Goal: Navigation & Orientation: Find specific page/section

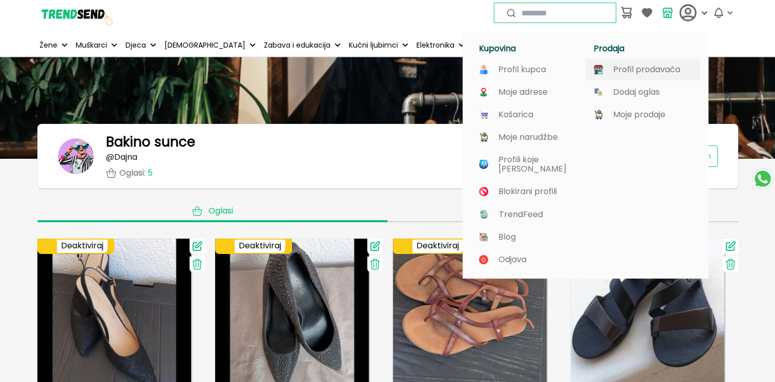
click at [653, 71] on p "Profil prodavača" at bounding box center [646, 69] width 67 height 9
click at [690, 10] on icon at bounding box center [688, 12] width 15 height 15
click at [703, 11] on icon at bounding box center [705, 13] width 8 height 8
click at [632, 112] on p "Moje prodaje" at bounding box center [639, 114] width 52 height 9
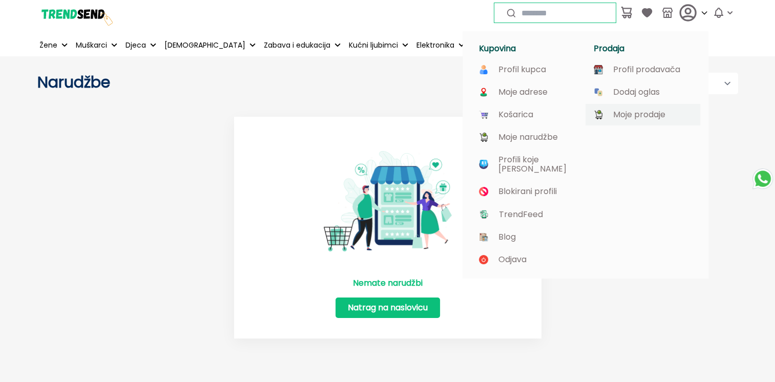
click at [647, 115] on p "Moje prodaje" at bounding box center [639, 114] width 52 height 9
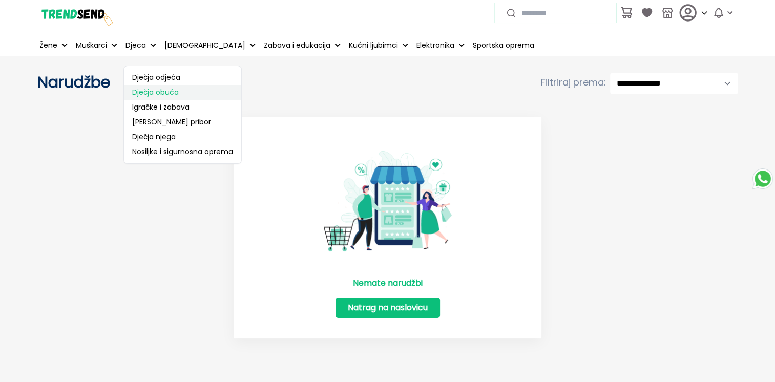
click at [143, 90] on link "Dječja obuća" at bounding box center [182, 92] width 117 height 15
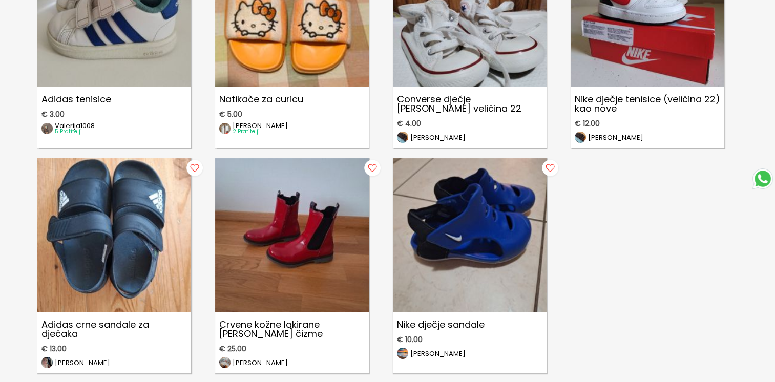
scroll to position [1332, 0]
